Goal: Task Accomplishment & Management: Manage account settings

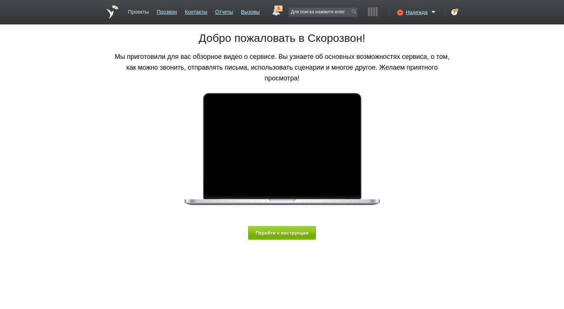
click at [145, 12] on link "Проекты" at bounding box center [138, 10] width 21 height 11
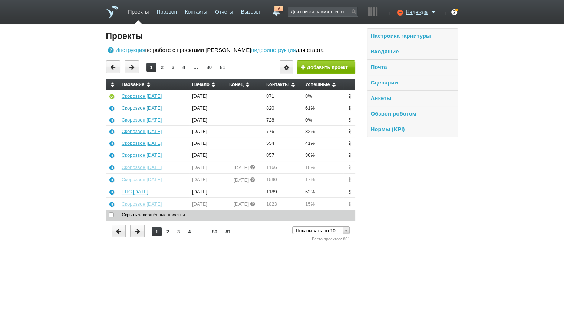
click at [147, 109] on link "Скорозвон [DATE]" at bounding box center [142, 108] width 40 height 6
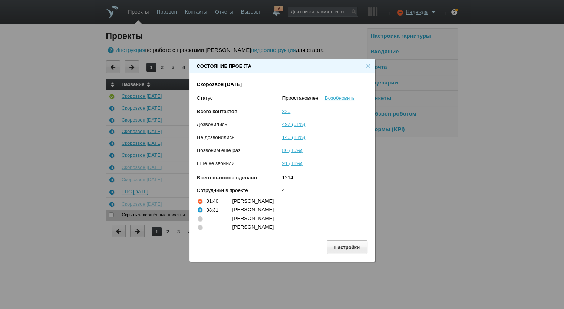
click at [367, 65] on div "×" at bounding box center [368, 66] width 13 height 14
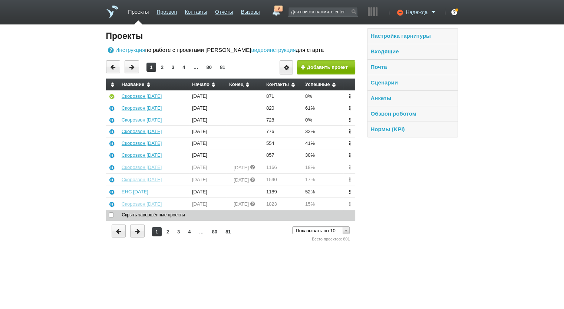
click at [401, 7] on div "Надежда" at bounding box center [415, 10] width 43 height 7
click at [400, 10] on icon at bounding box center [399, 12] width 10 height 7
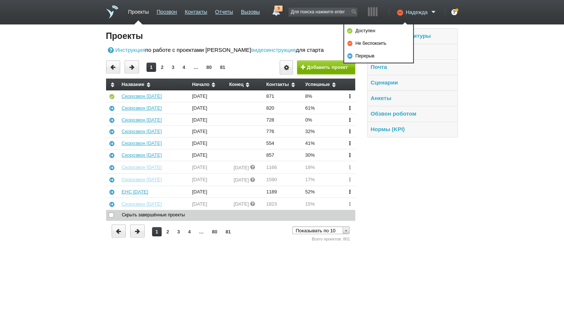
click at [414, 11] on span "Надежда" at bounding box center [417, 12] width 22 height 7
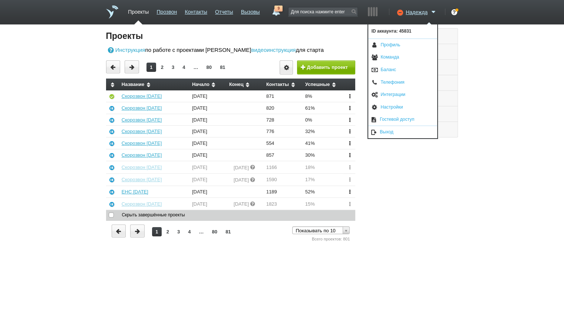
click at [393, 125] on link "Гостевой доступ" at bounding box center [402, 120] width 69 height 12
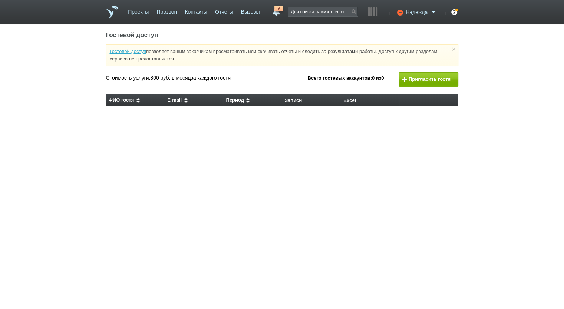
click at [409, 12] on span "Надежда" at bounding box center [417, 12] width 22 height 7
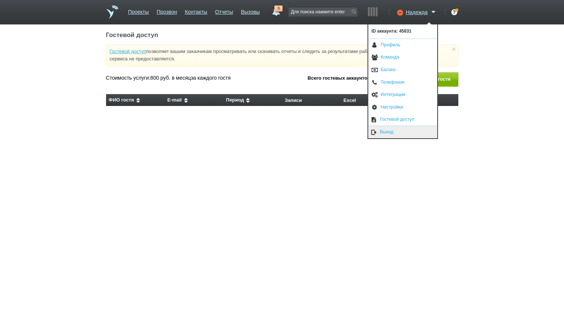
click at [404, 131] on link "Выход" at bounding box center [402, 132] width 69 height 12
